Goal: Obtain resource: Obtain resource

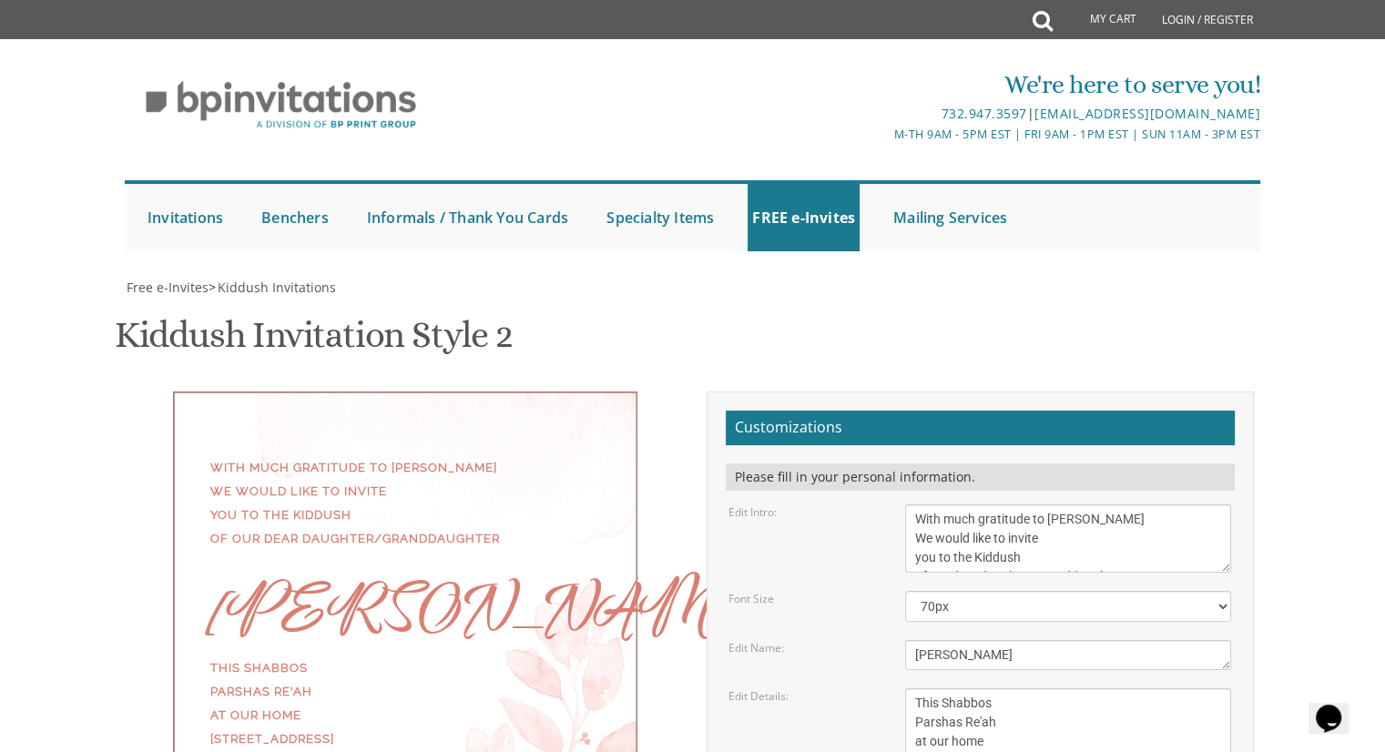
scroll to position [37, 0]
click at [913, 689] on textarea "This Shabbos Parshas Vayigash at our home [STREET_ADDRESS][US_STATE]" at bounding box center [1068, 742] width 326 height 107
type textarea "This Shabbos Parshas Re'ah at our home [STREET_ADDRESS] For men At 11:00"
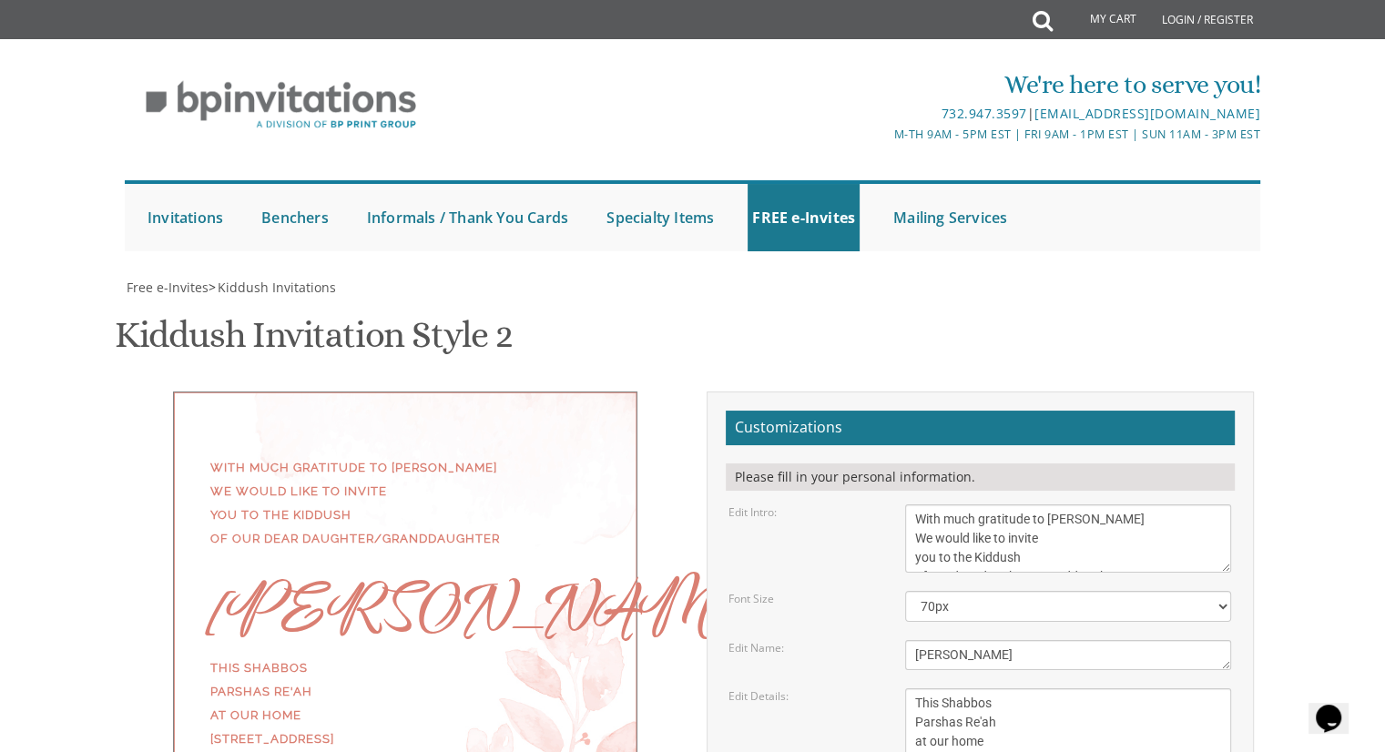
scroll to position [260, 0]
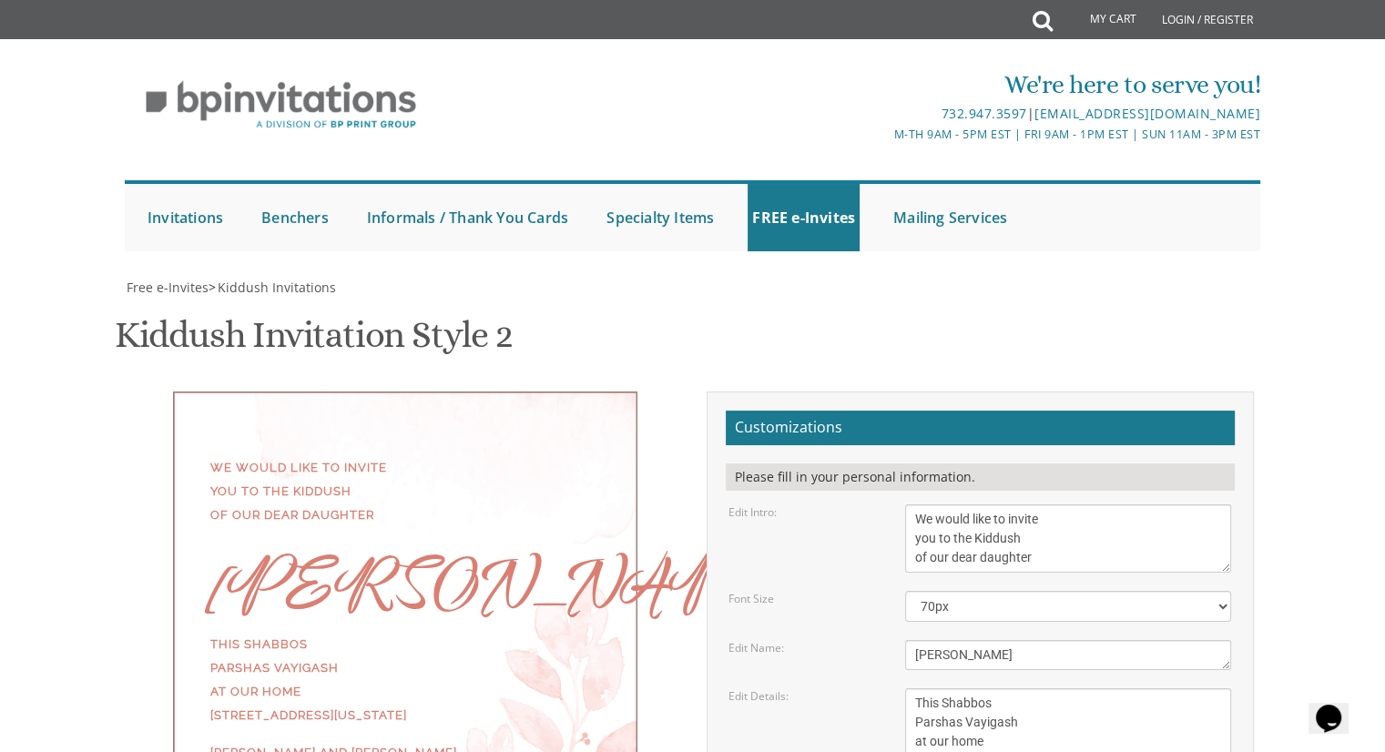
scroll to position [293, 0]
click at [913, 505] on textarea "We would like to invite you to the Kiddush of our dear daughter" at bounding box center [1068, 539] width 326 height 68
click at [931, 505] on textarea "We would like to invite you to the Kiddush of our dear daughter" at bounding box center [1068, 539] width 326 height 68
click at [1056, 505] on textarea "We would like to invite you to the Kiddush of our dear daughter" at bounding box center [1068, 539] width 326 height 68
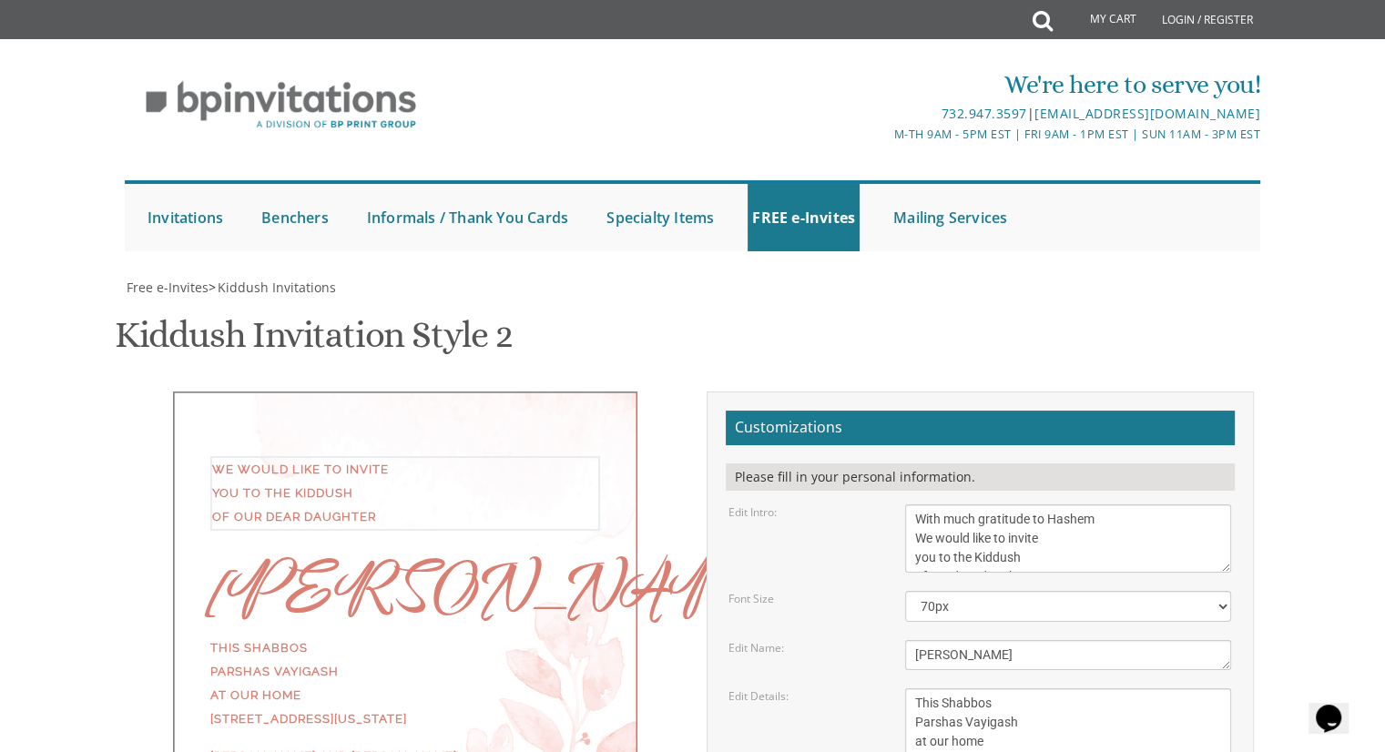
scroll to position [18, 0]
click at [1040, 505] on textarea "We would like to invite you to the Kiddush of our dear daughter" at bounding box center [1068, 539] width 326 height 68
type textarea "With much gratitude to [PERSON_NAME] We would like to invite you to the Kiddush…"
click at [984, 591] on select "40px 50px 60px 70px 80px" at bounding box center [1068, 606] width 326 height 31
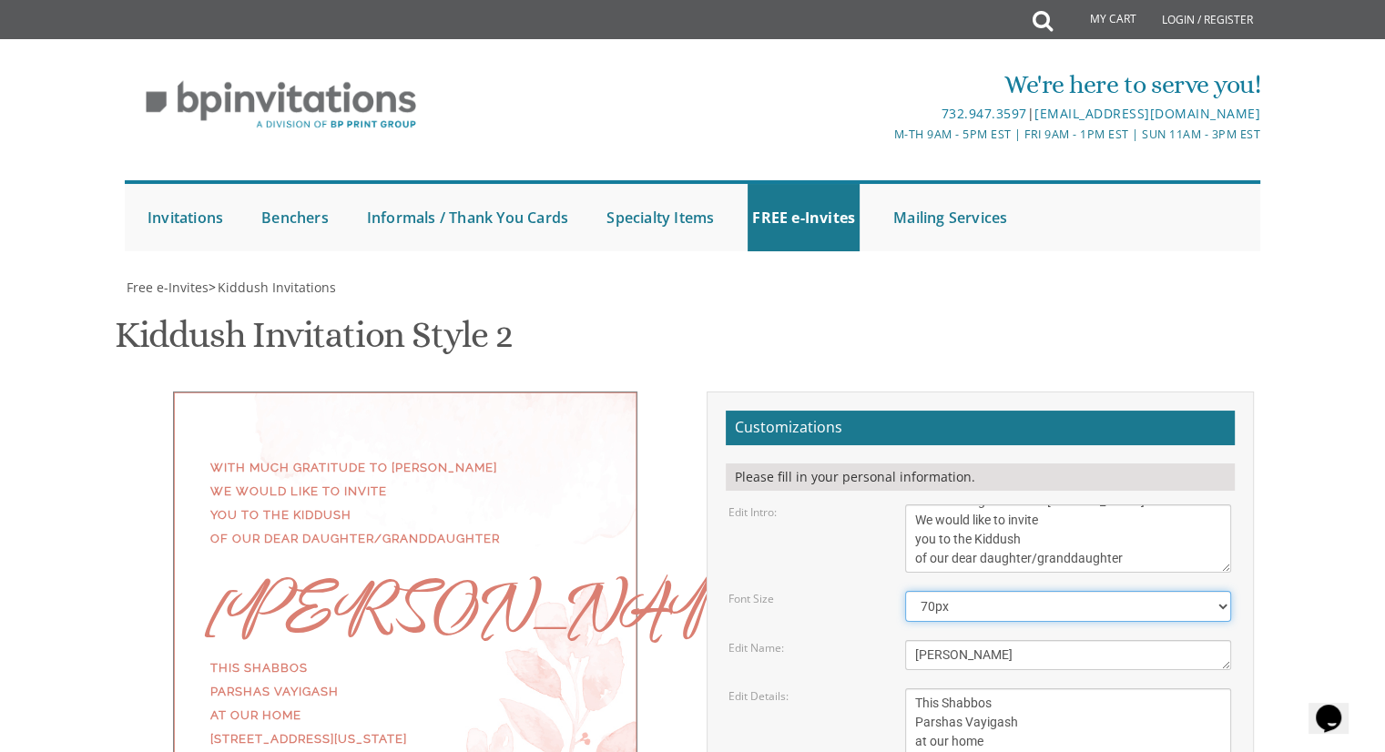
click at [980, 591] on select "40px 50px 60px 70px 80px" at bounding box center [1068, 606] width 326 height 31
click at [954, 640] on textarea "[PERSON_NAME]" at bounding box center [1068, 655] width 326 height 30
type textarea "[PERSON_NAME]"
drag, startPoint x: 964, startPoint y: 426, endPoint x: 1009, endPoint y: 421, distance: 45.0
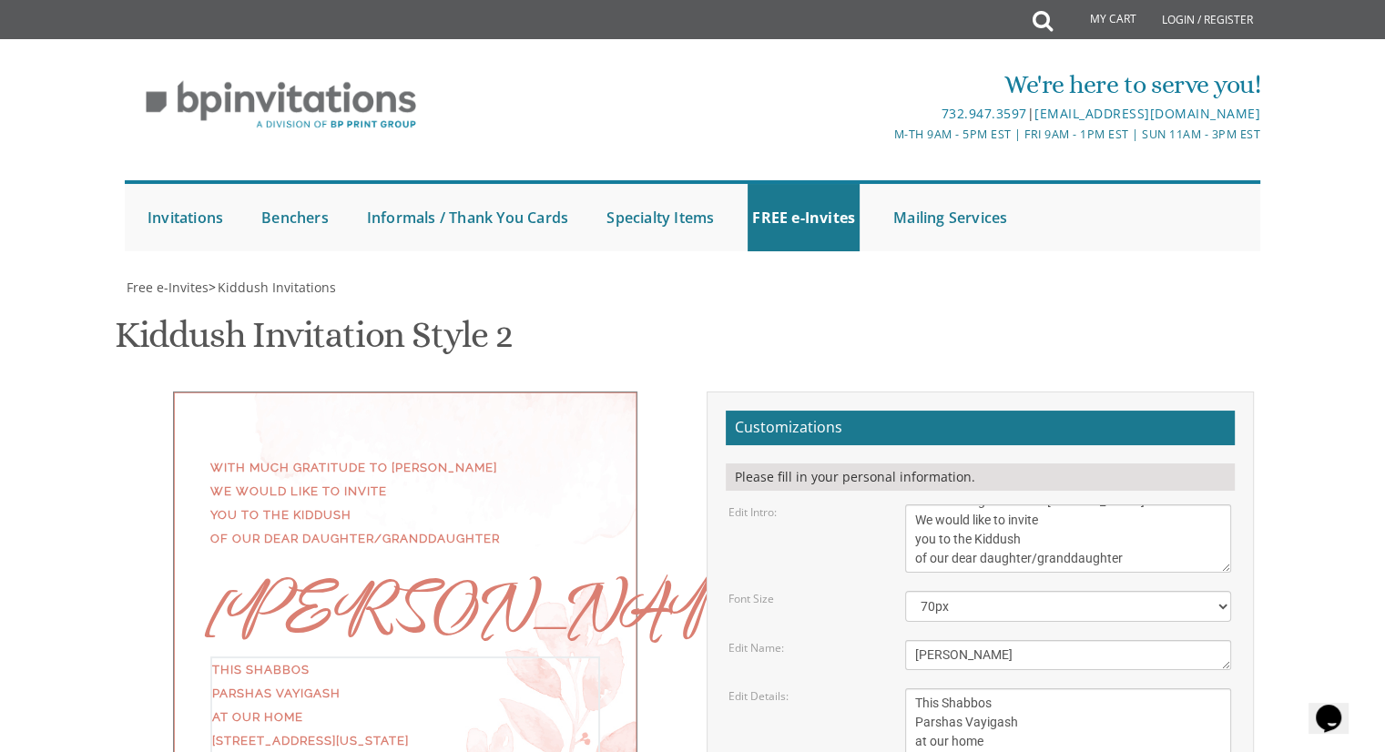
click at [1009, 689] on textarea "This Shabbos Parshas Vayigash at our home [STREET_ADDRESS][US_STATE]" at bounding box center [1068, 742] width 326 height 107
drag, startPoint x: 914, startPoint y: 466, endPoint x: 990, endPoint y: 462, distance: 75.7
click at [990, 689] on textarea "This Shabbos Parshas Vayigash at our home [STREET_ADDRESS][US_STATE]" at bounding box center [1068, 742] width 326 height 107
click at [1031, 689] on textarea "This Shabbos Parshas Vayigash at our home [STREET_ADDRESS][US_STATE]" at bounding box center [1068, 742] width 326 height 107
click at [1043, 689] on textarea "This Shabbos Parshas Vayigash at our home [STREET_ADDRESS][US_STATE]" at bounding box center [1068, 742] width 326 height 107
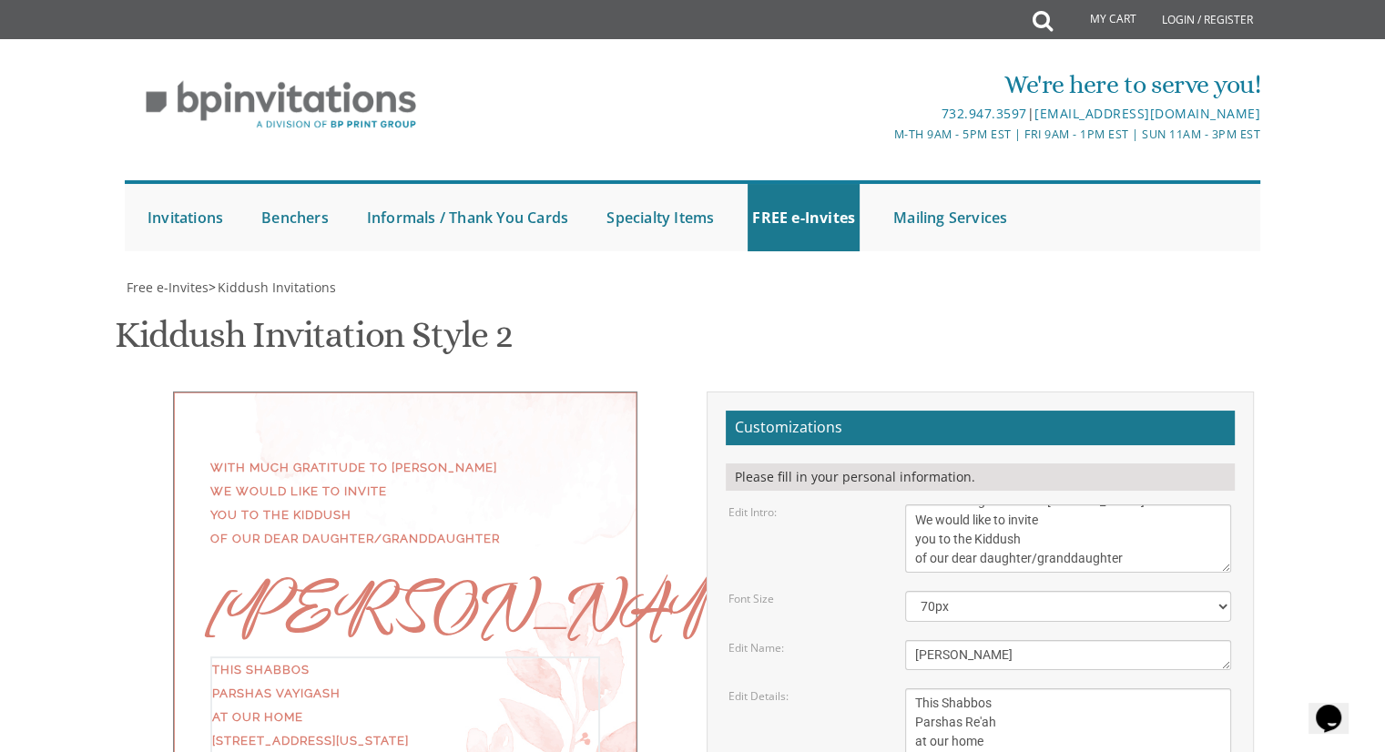
drag, startPoint x: 1043, startPoint y: 484, endPoint x: 911, endPoint y: 494, distance: 132.4
click at [911, 689] on textarea "This Shabbos Parshas Vayigash at our home [STREET_ADDRESS][US_STATE]" at bounding box center [1068, 742] width 326 height 107
type textarea "This Shabbos Parshas Re'ah at our home 645 Stirling Avenue For Men at 11:00"
drag, startPoint x: 914, startPoint y: 523, endPoint x: 1137, endPoint y: 496, distance: 223.8
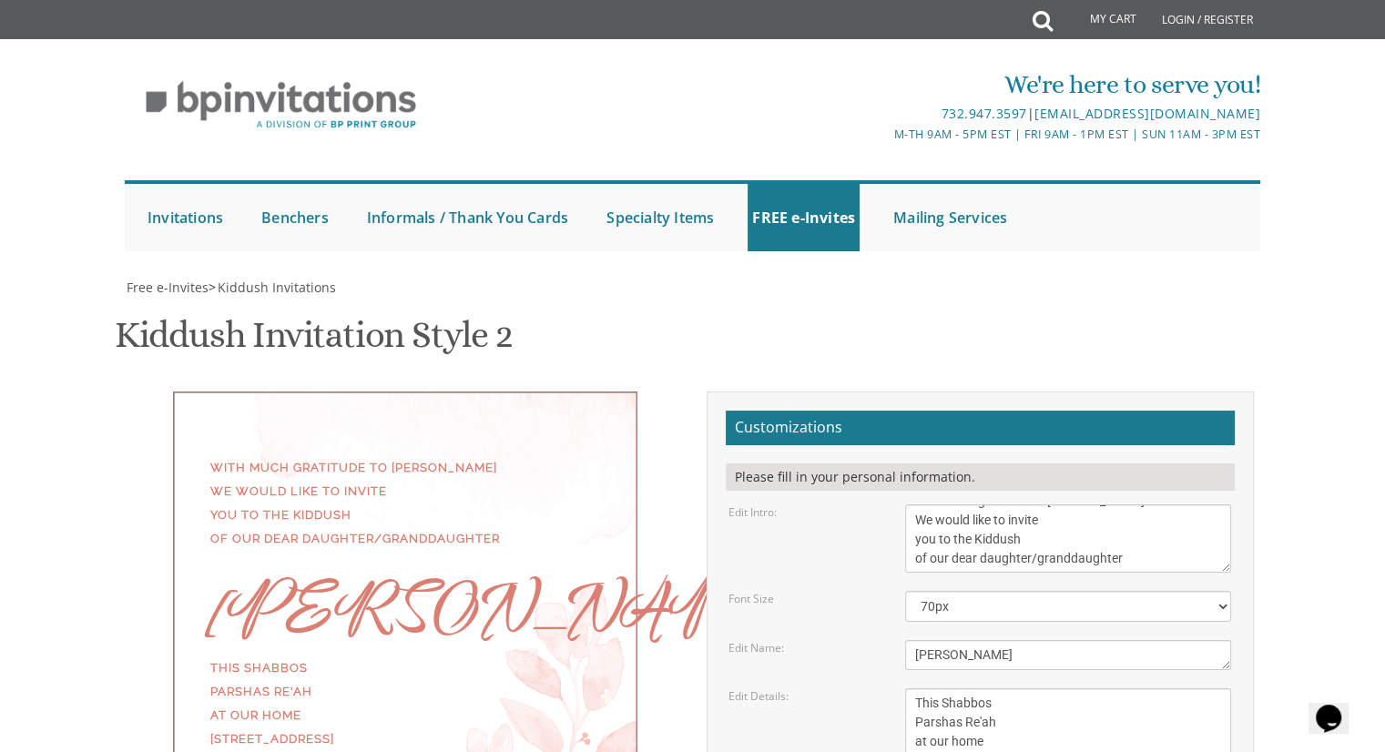
click at [1137, 496] on form "Customizations Please fill in your personal information. Edit Intro: We would l…" at bounding box center [980, 708] width 509 height 594
type textarea "[PERSON_NAME] and [PERSON_NAME] Rabbi [PERSON_NAME] and [PERSON_NAME] Rabbi [PE…"
type input "[EMAIL_ADDRESS][DOMAIN_NAME]"
